Goal: Find contact information

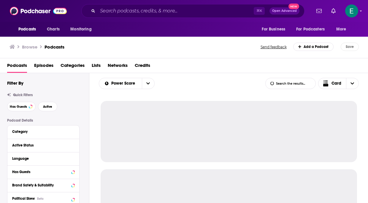
click at [144, 5] on div "⌘ K Open Advanced New" at bounding box center [192, 11] width 223 height 14
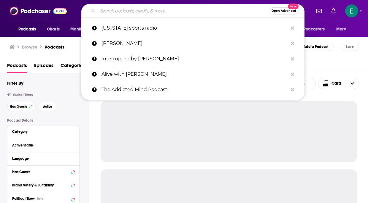
click at [143, 8] on input "Search podcasts, credits, & more..." at bounding box center [183, 10] width 171 height 9
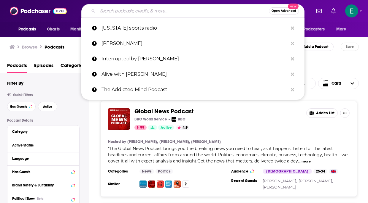
paste input "alive with [PERSON_NAME]"
type input "alive with [PERSON_NAME]"
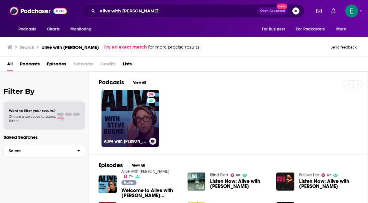
click at [129, 105] on link "74 Alive with [PERSON_NAME]" at bounding box center [130, 119] width 58 height 58
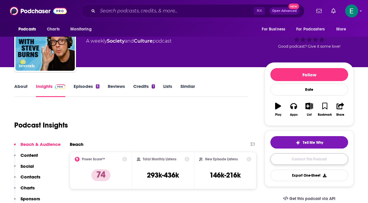
click at [294, 161] on link "Contact This Podcast" at bounding box center [309, 160] width 78 height 12
